Goal: Task Accomplishment & Management: Complete application form

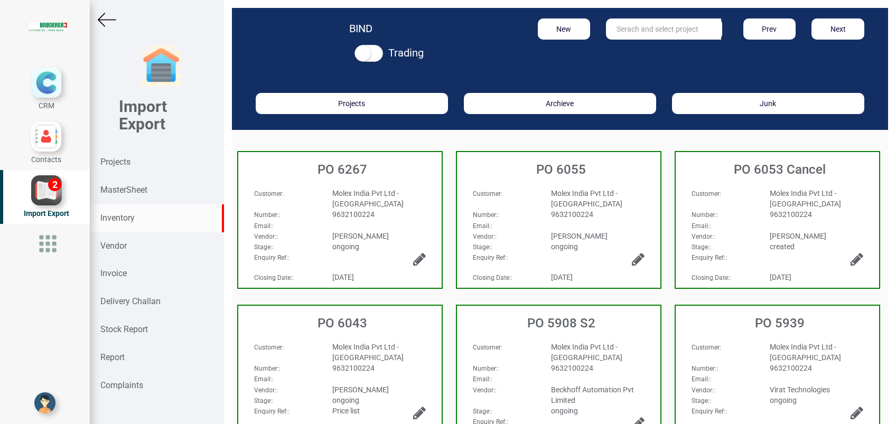
click at [111, 220] on strong "Inventory" at bounding box center [117, 218] width 34 height 10
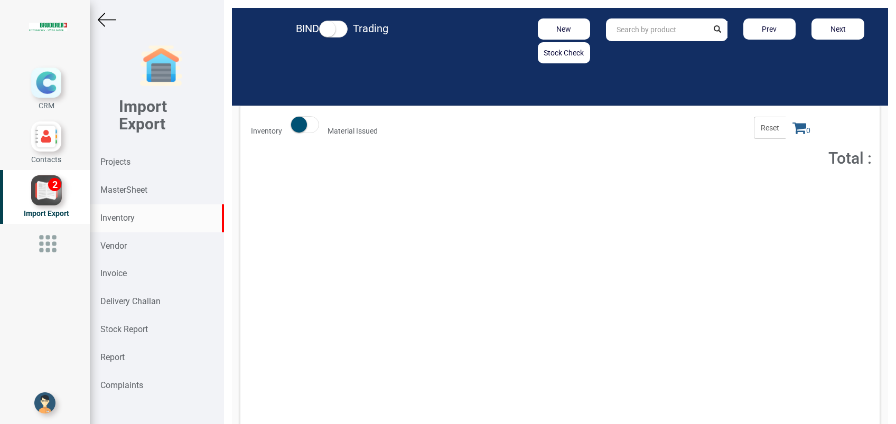
click at [667, 32] on input "text" at bounding box center [656, 29] width 101 height 23
click at [642, 53] on link "12079 .00.0.00" at bounding box center [647, 52] width 83 height 14
type input "12079.00.0.00"
click at [771, 194] on button "Add to Cart" at bounding box center [790, 193] width 45 height 15
click at [792, 127] on icon at bounding box center [799, 127] width 14 height 15
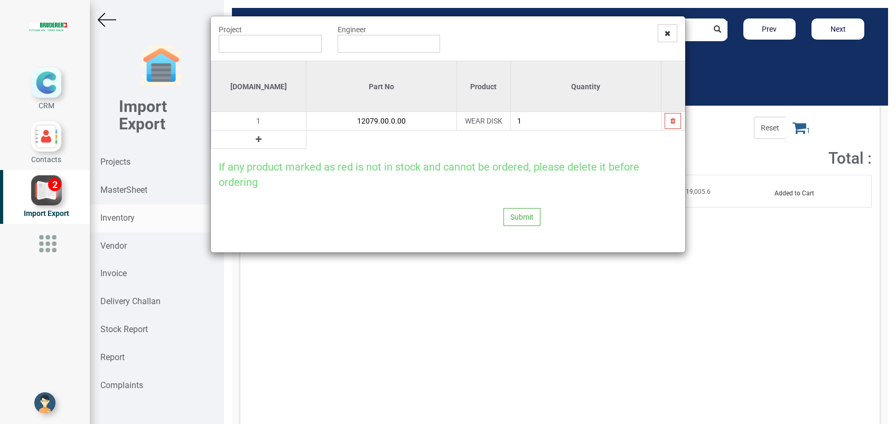
click at [252, 144] on button at bounding box center [258, 140] width 12 height 12
click at [331, 133] on input "text" at bounding box center [381, 139] width 150 height 18
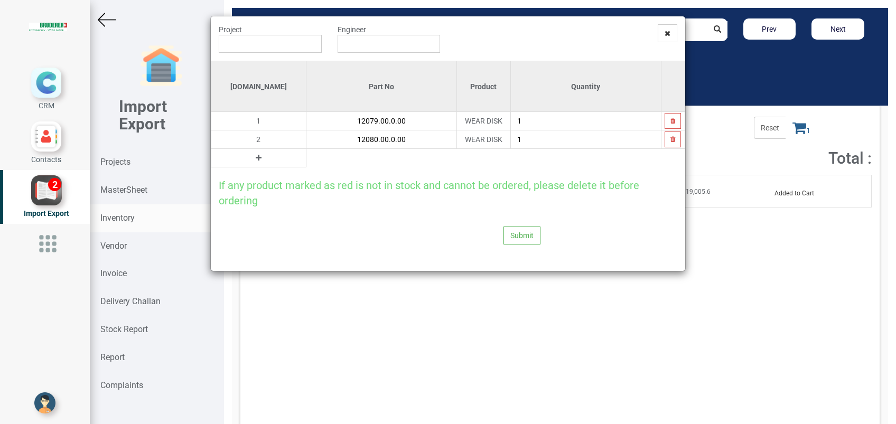
type input "12080.00.0.00"
click at [301, 34] on div "Project" at bounding box center [270, 38] width 119 height 29
click at [301, 40] on input "text" at bounding box center [270, 44] width 103 height 18
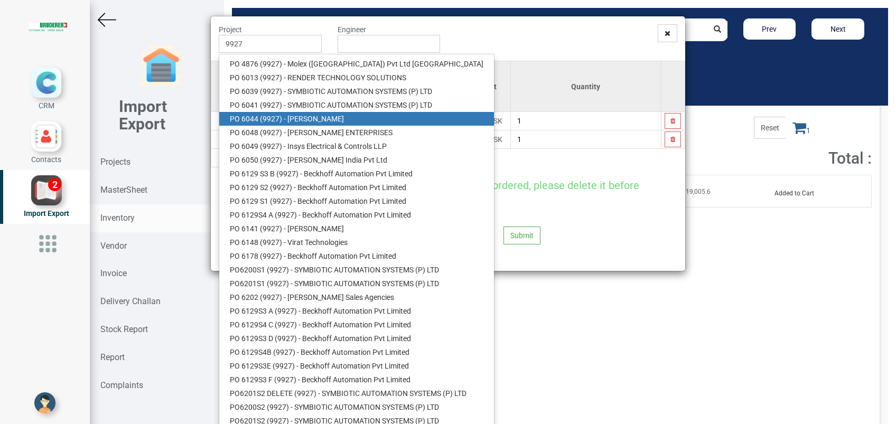
click at [304, 119] on link "PO 6044 ( 9927 ) - [PERSON_NAME]" at bounding box center [356, 119] width 275 height 14
type input "PO 6044 ( 9927 ) - [PERSON_NAME]"
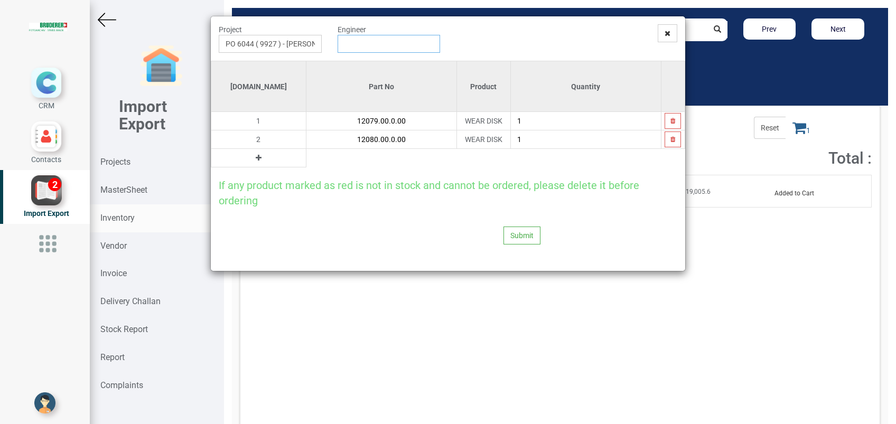
click at [376, 51] on input "text" at bounding box center [389, 44] width 103 height 18
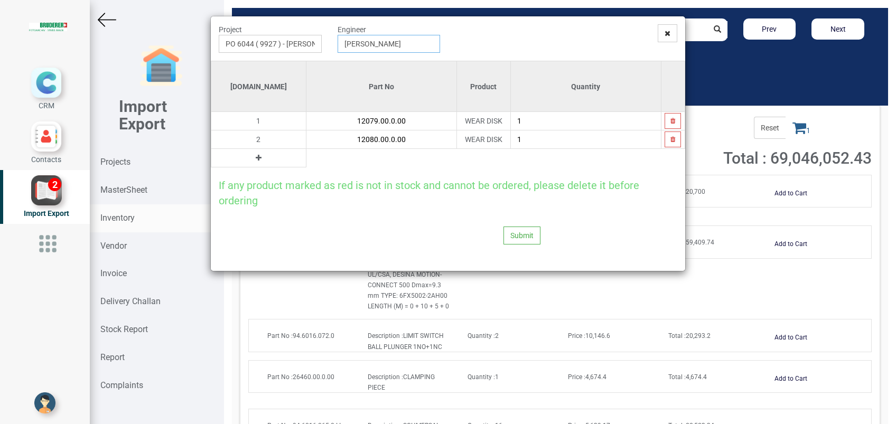
type input "[PERSON_NAME]"
click at [252, 163] on button at bounding box center [258, 158] width 12 height 12
click at [306, 163] on input "text" at bounding box center [381, 158] width 150 height 18
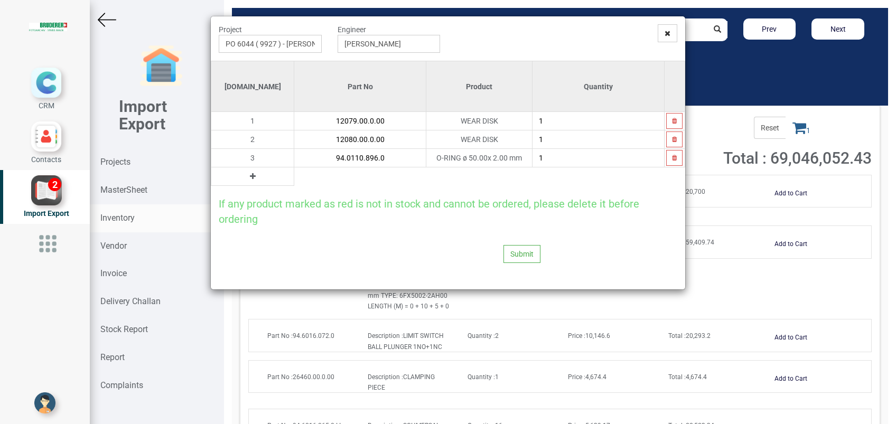
type input "94.0110.896.0"
click at [250, 175] on icon at bounding box center [253, 176] width 6 height 7
click at [294, 175] on input "text" at bounding box center [360, 176] width 132 height 18
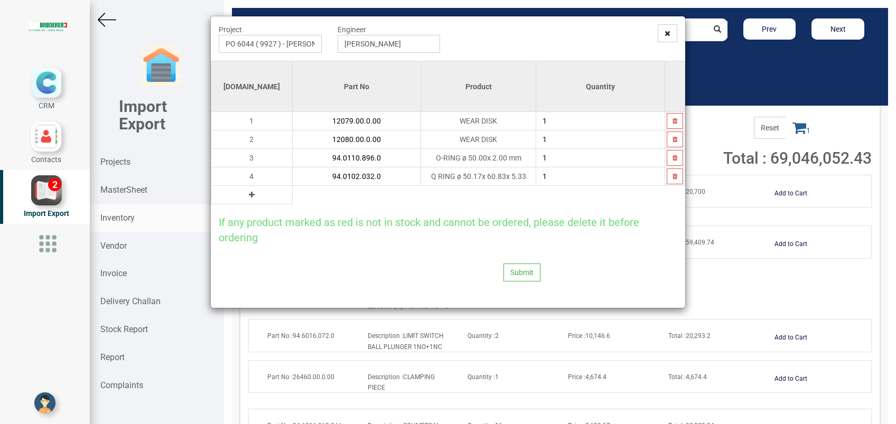
type input "94.0102.032.0"
type input "2"
click at [246, 191] on button at bounding box center [252, 195] width 12 height 12
click at [293, 198] on input "text" at bounding box center [357, 195] width 128 height 18
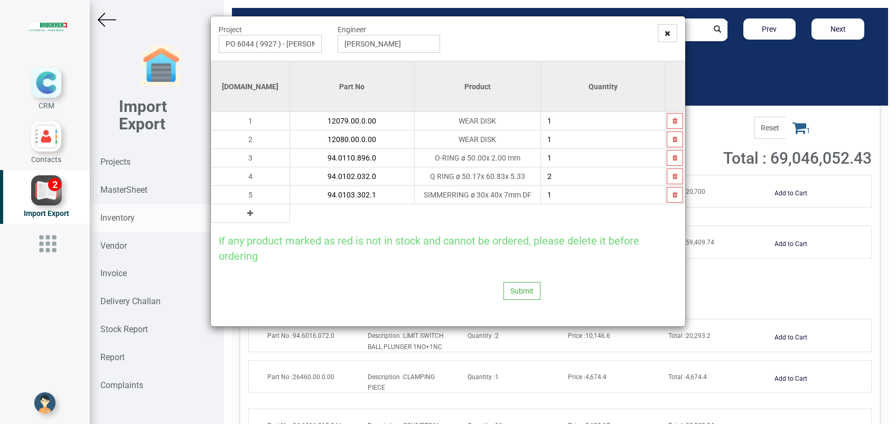
type input "94.0103.302.1"
type input "4"
click at [247, 216] on icon at bounding box center [250, 213] width 6 height 7
click at [290, 216] on input "text" at bounding box center [352, 213] width 124 height 18
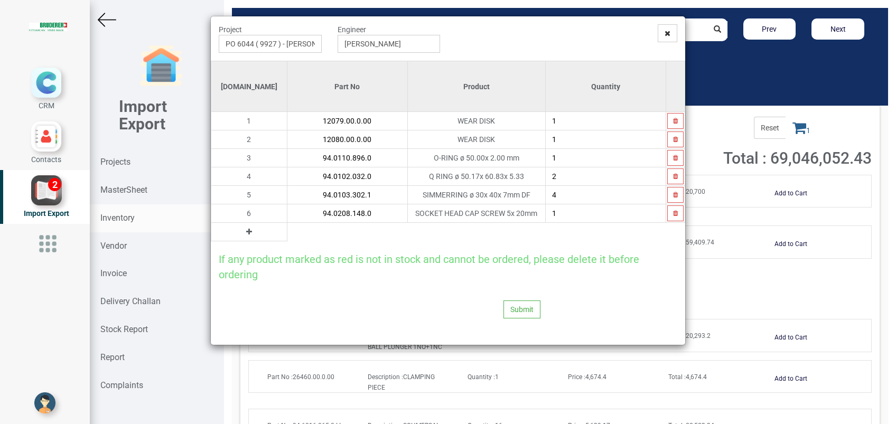
type input "94.0208.148.0"
click at [246, 232] on icon at bounding box center [249, 231] width 6 height 7
click at [287, 235] on input "text" at bounding box center [347, 232] width 120 height 18
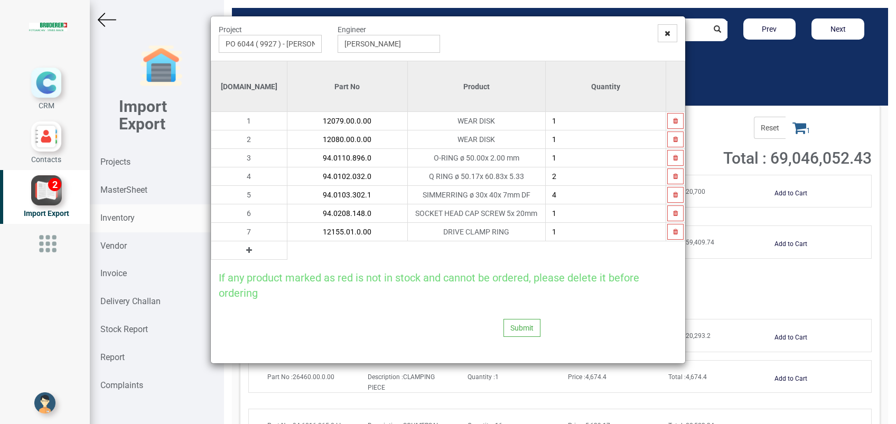
type input "12155.01.0.00"
click at [246, 249] on icon at bounding box center [249, 250] width 6 height 7
click at [287, 249] on input "text" at bounding box center [347, 250] width 120 height 18
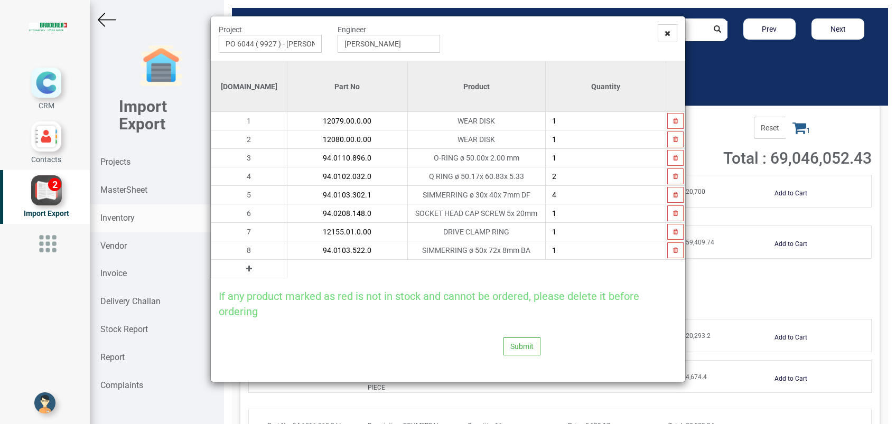
type input "94.0103.522.0"
click at [246, 271] on icon at bounding box center [249, 268] width 6 height 7
click at [287, 271] on input "text" at bounding box center [347, 269] width 120 height 18
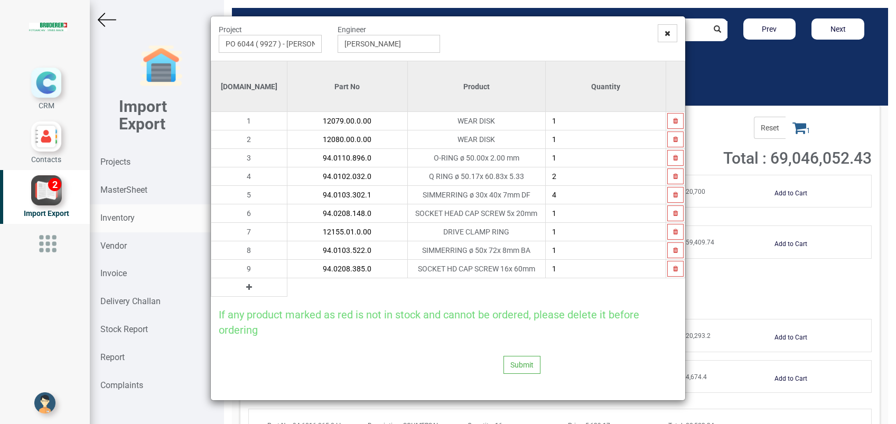
type input "94.0208.385.0"
click at [243, 291] on button at bounding box center [249, 288] width 12 height 12
click at [287, 291] on input "text" at bounding box center [347, 287] width 120 height 18
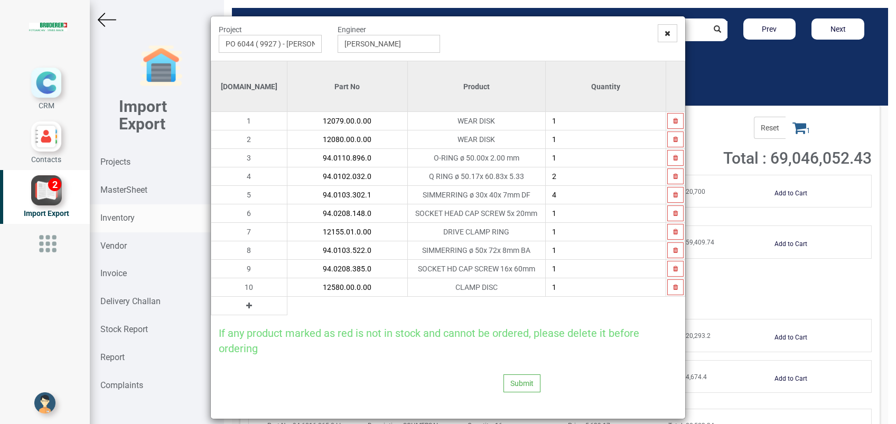
type input "12580.00.0.00"
click at [246, 306] on icon at bounding box center [249, 305] width 6 height 7
click at [287, 305] on input "text" at bounding box center [347, 306] width 120 height 18
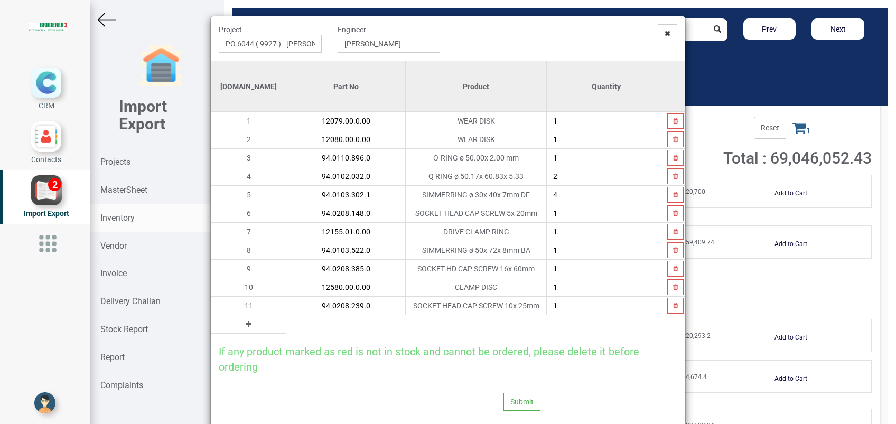
type input "94.0208.239.0"
type input "4"
click at [246, 323] on icon at bounding box center [249, 324] width 6 height 7
click at [286, 323] on input "text" at bounding box center [345, 324] width 119 height 18
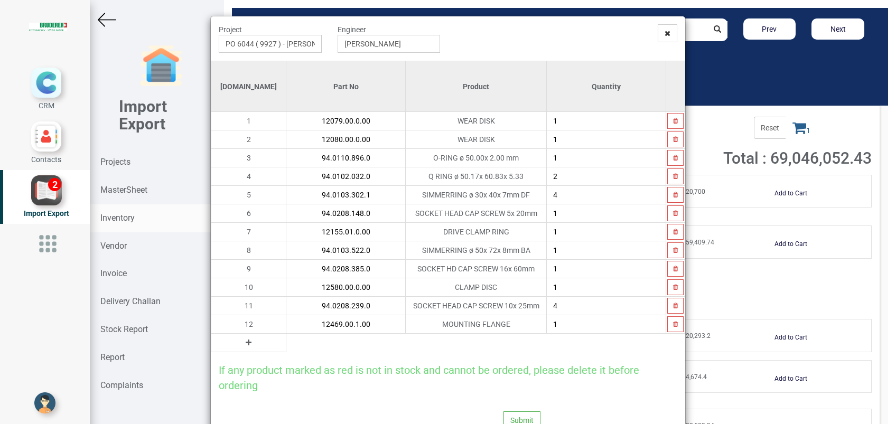
type input "12469.00.1.00"
click at [242, 345] on button at bounding box center [248, 343] width 12 height 12
click at [286, 340] on input "text" at bounding box center [345, 343] width 119 height 18
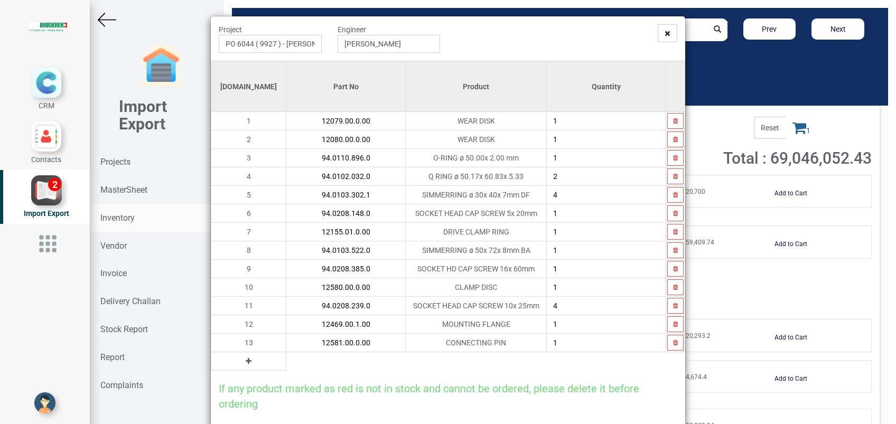
type input "12581.00.0.00"
click at [246, 359] on icon at bounding box center [249, 361] width 6 height 7
click at [286, 361] on input "text" at bounding box center [345, 361] width 119 height 18
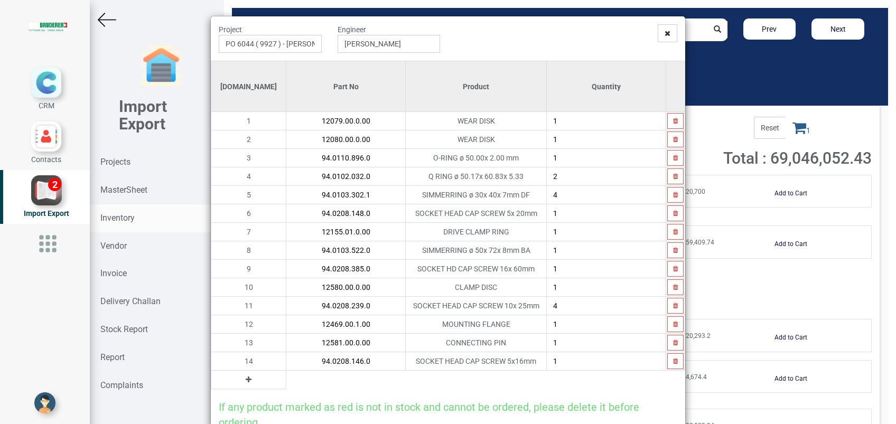
type input "94.0208.146.0"
type input "3"
click at [246, 380] on icon at bounding box center [249, 379] width 6 height 7
click at [295, 383] on input "text" at bounding box center [345, 380] width 119 height 18
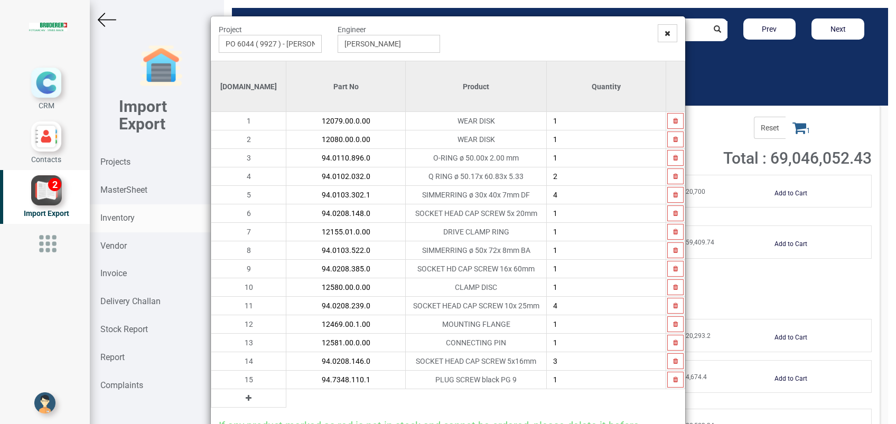
type input "94.7348.110.1"
type input "2"
click at [242, 396] on button at bounding box center [248, 398] width 12 height 12
click at [309, 401] on input "text" at bounding box center [345, 398] width 119 height 18
type input "94.0110.410.0"
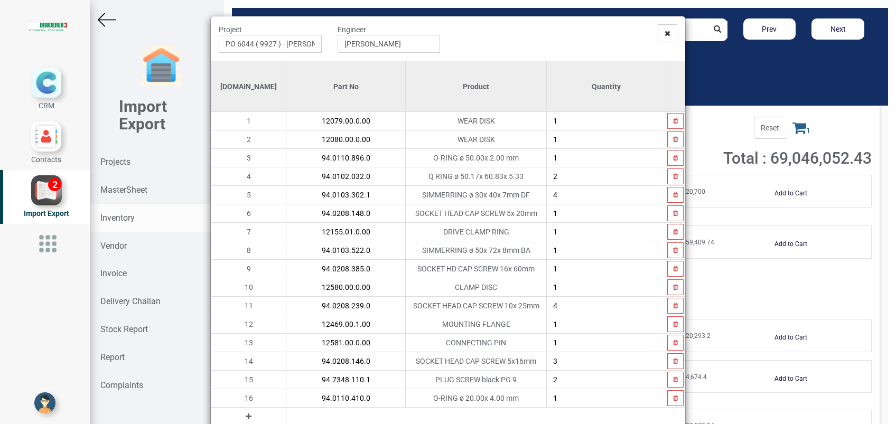
scroll to position [90, 0]
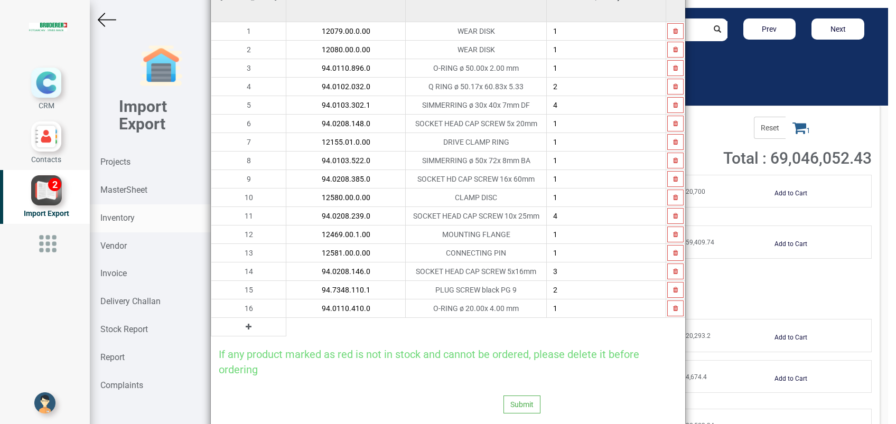
click at [242, 327] on button at bounding box center [248, 327] width 12 height 12
click at [286, 327] on input "text" at bounding box center [345, 327] width 119 height 18
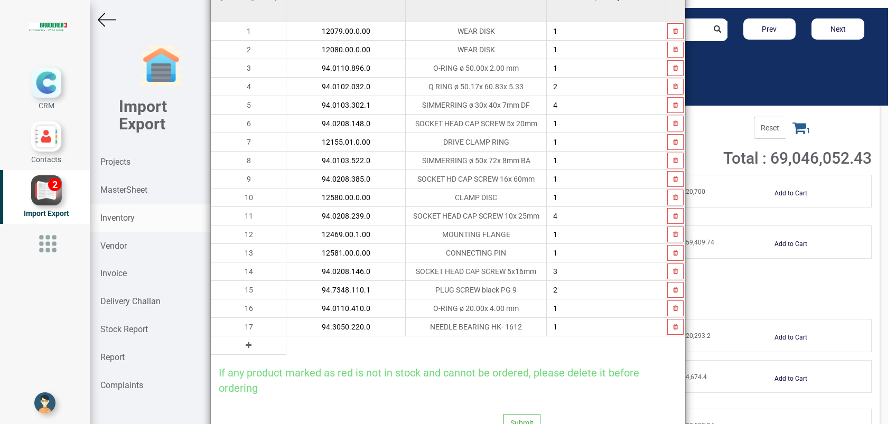
type input "94.3050.220.0"
type input "2"
click at [246, 346] on icon at bounding box center [249, 345] width 6 height 7
click at [286, 342] on input "text" at bounding box center [345, 345] width 119 height 18
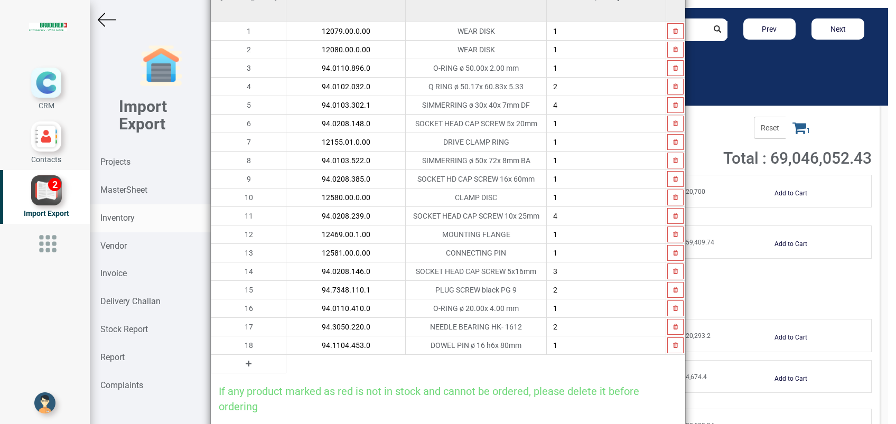
type input "94.1104.453.0"
click at [246, 363] on icon at bounding box center [249, 363] width 6 height 7
click at [286, 363] on input "text" at bounding box center [345, 364] width 119 height 18
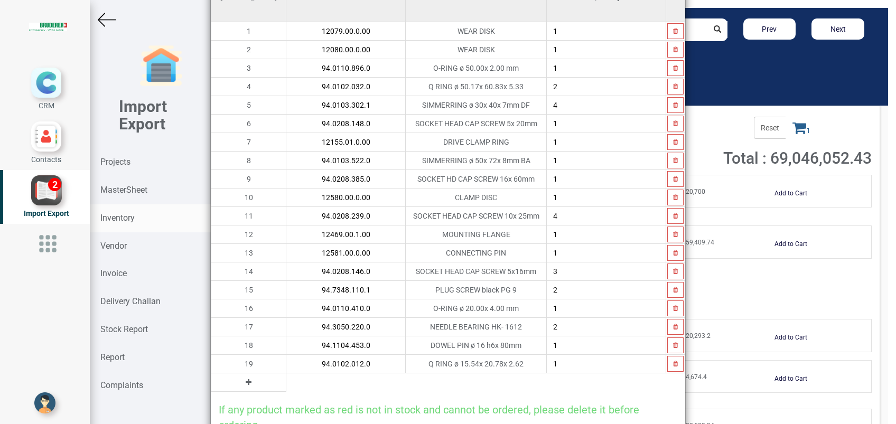
type input "94.0102.012.0"
type input "3"
click at [246, 380] on icon at bounding box center [249, 382] width 6 height 7
click at [286, 380] on input "text" at bounding box center [345, 382] width 119 height 18
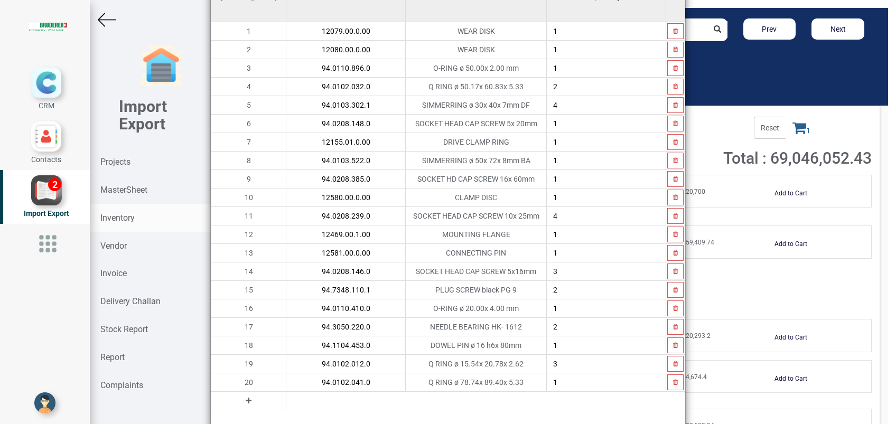
type input "94.0102.041.0"
click at [242, 401] on button at bounding box center [248, 401] width 12 height 12
click at [286, 401] on input "text" at bounding box center [345, 401] width 119 height 18
type input "94.1104.447.0"
click at [246, 417] on icon at bounding box center [249, 419] width 6 height 7
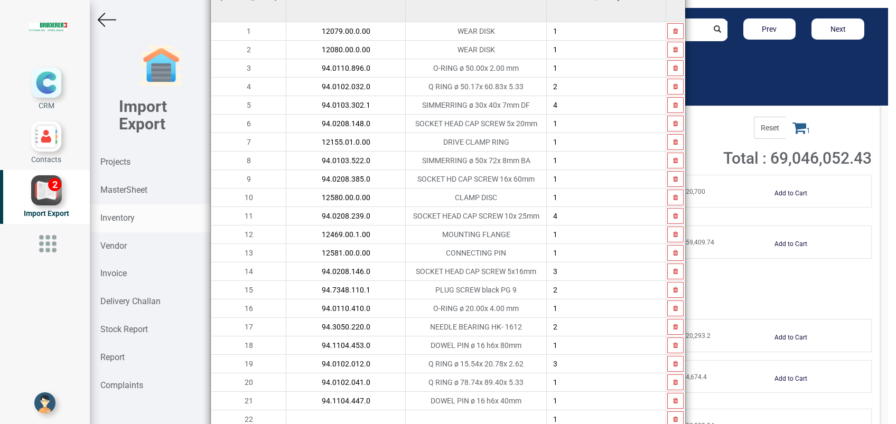
scroll to position [214, 0]
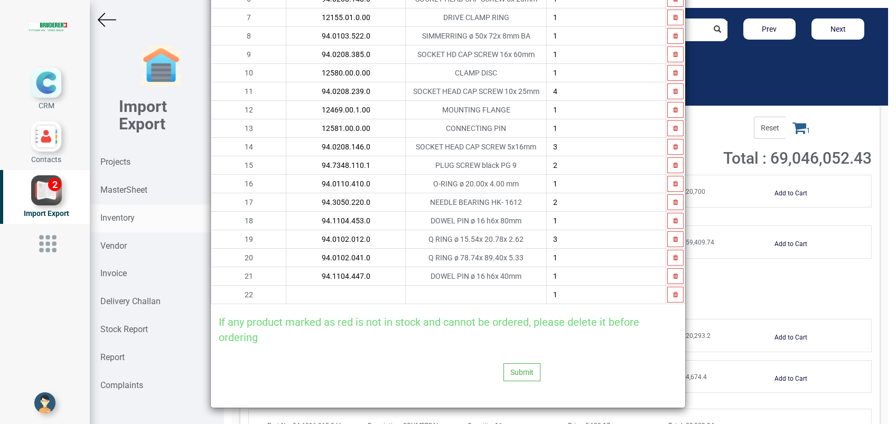
click at [286, 299] on input "text" at bounding box center [345, 295] width 119 height 18
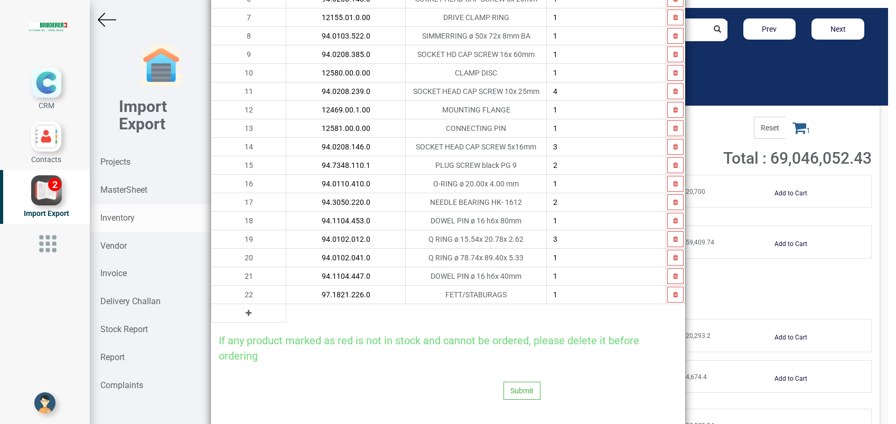
type input "97.1821.226.0"
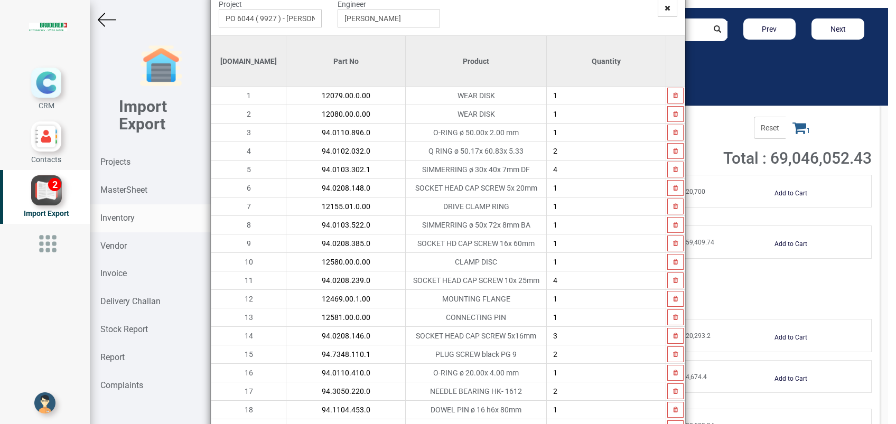
scroll to position [232, 0]
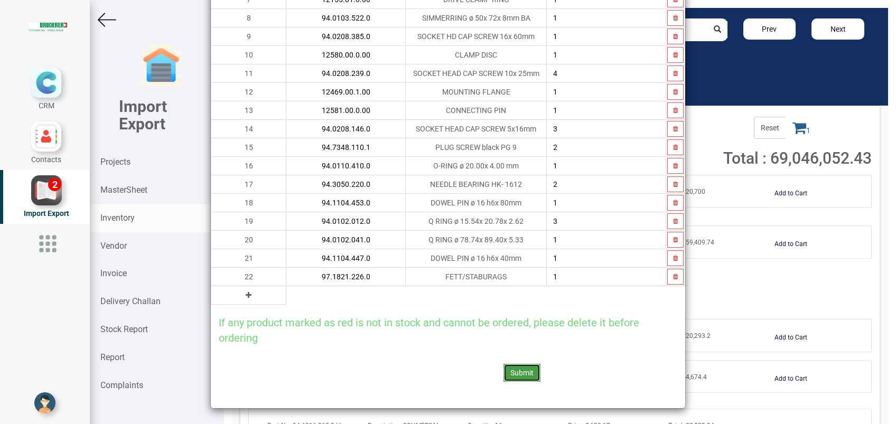
click at [517, 372] on button "Submit" at bounding box center [521, 373] width 37 height 18
click at [494, 342] on button "Yes" at bounding box center [495, 343] width 33 height 18
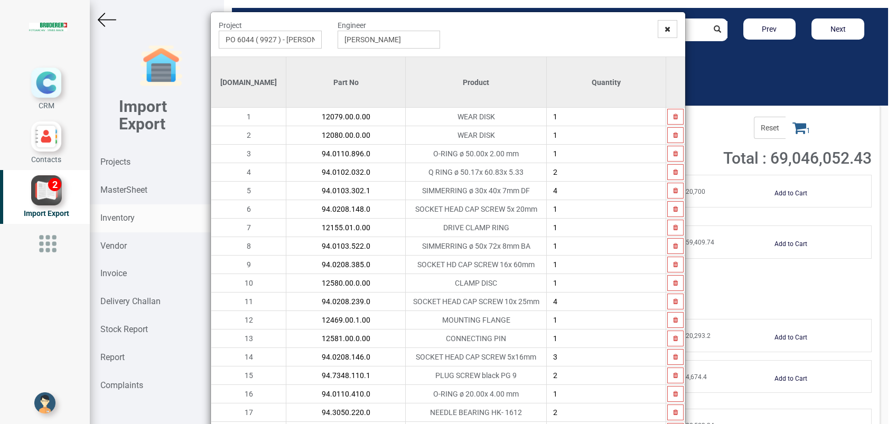
scroll to position [154, 0]
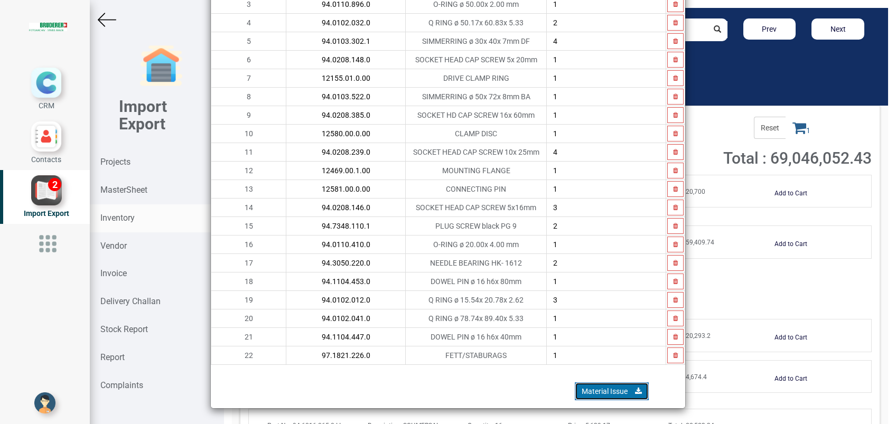
click at [576, 391] on link "Material Issue" at bounding box center [612, 391] width 74 height 18
